Goal: Navigation & Orientation: Find specific page/section

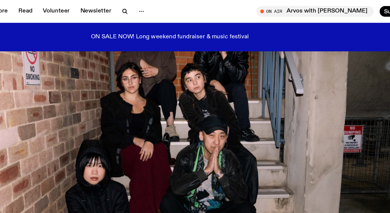
scroll to position [66, 0]
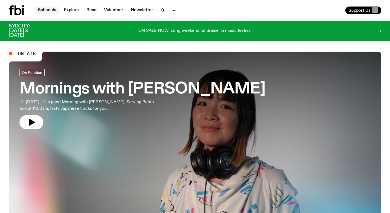
click at [50, 11] on link "Schedule" at bounding box center [47, 11] width 25 height 8
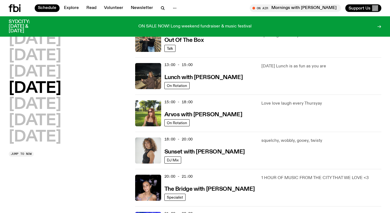
scroll to position [139, 0]
